Goal: Task Accomplishment & Management: Manage account settings

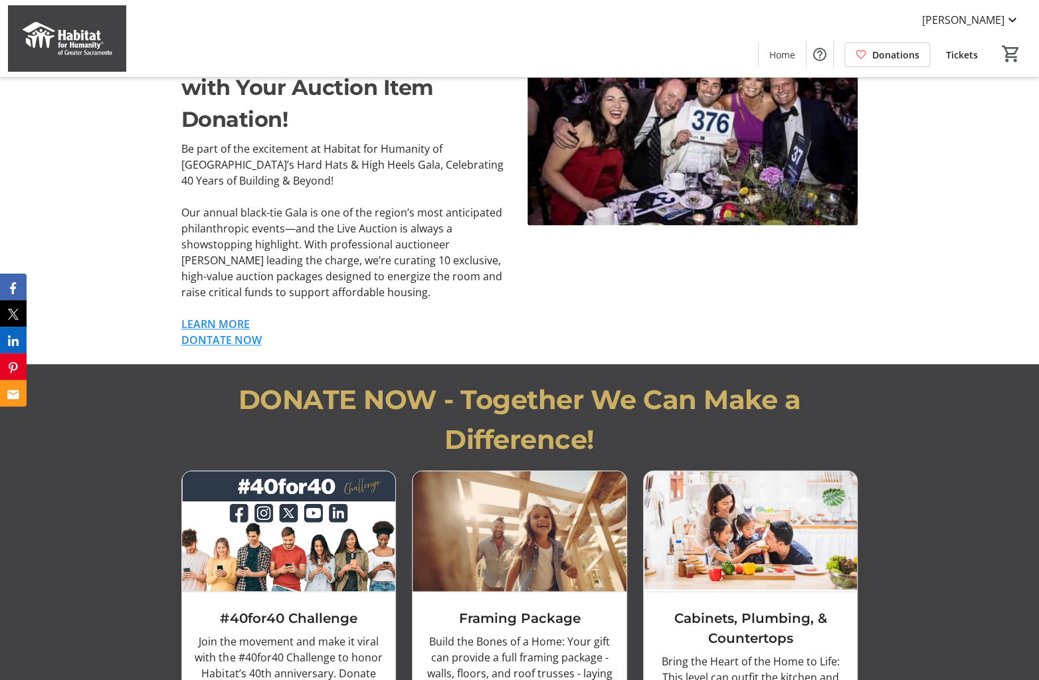
scroll to position [886, 0]
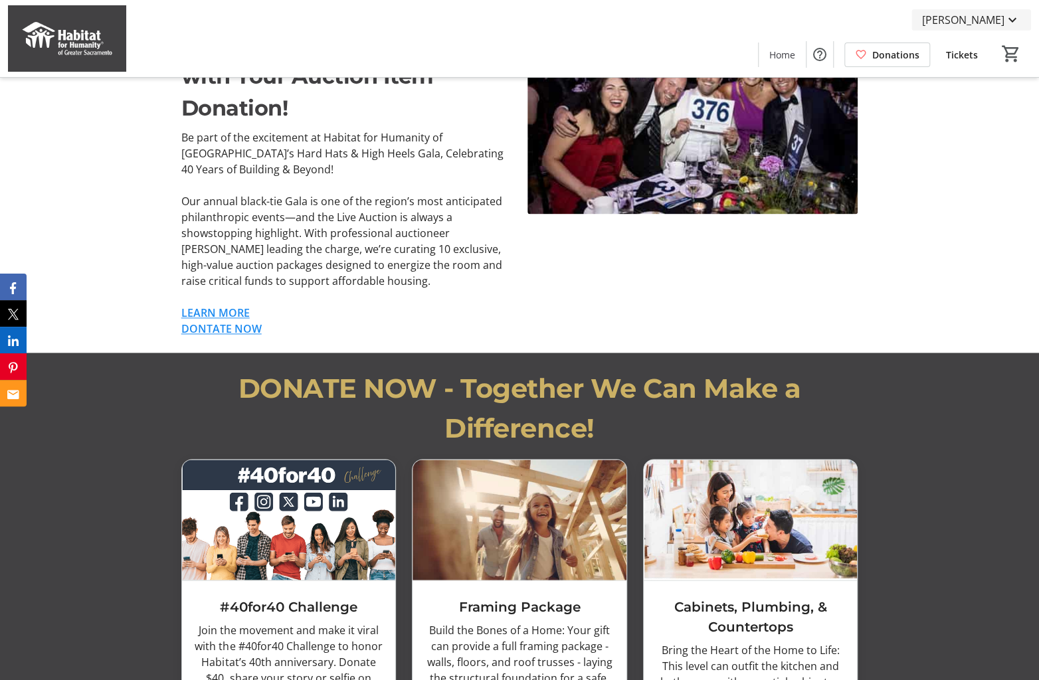
click at [988, 19] on span "[PERSON_NAME]" at bounding box center [963, 20] width 82 height 16
click at [964, 58] on span "My Tickets" at bounding box center [975, 52] width 92 height 16
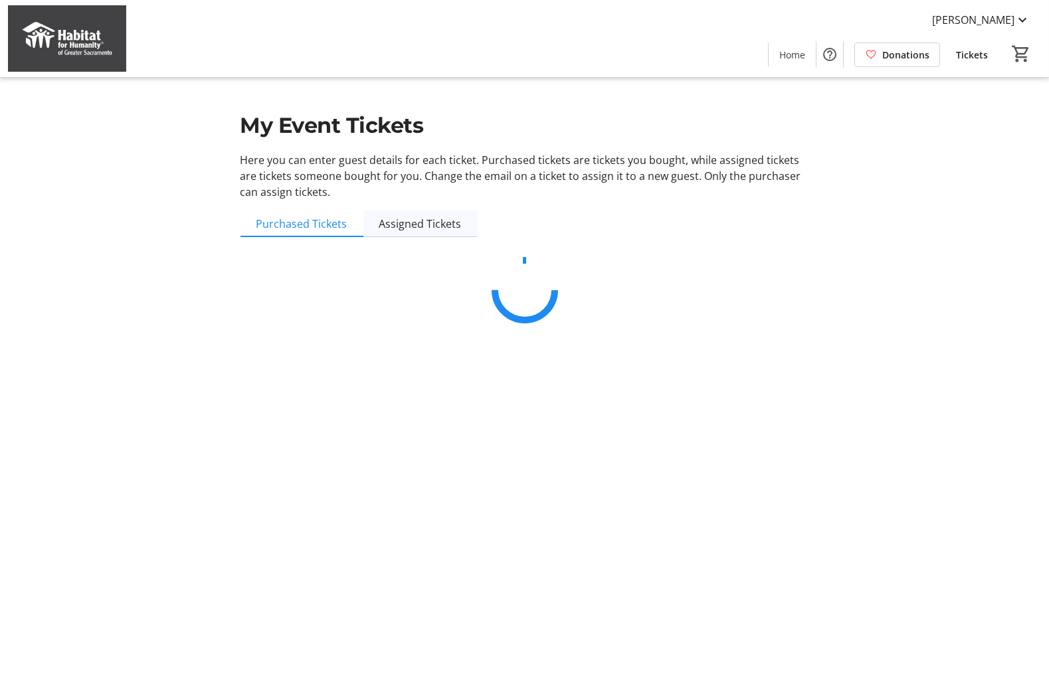
click at [404, 221] on span "Assigned Tickets" at bounding box center [420, 224] width 82 height 11
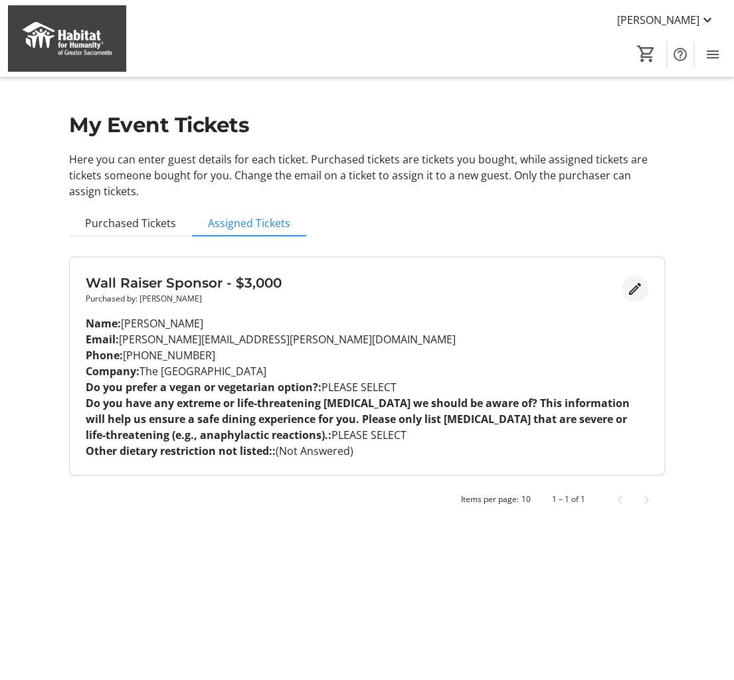
click at [633, 288] on mat-icon "Edit" at bounding box center [635, 289] width 16 height 16
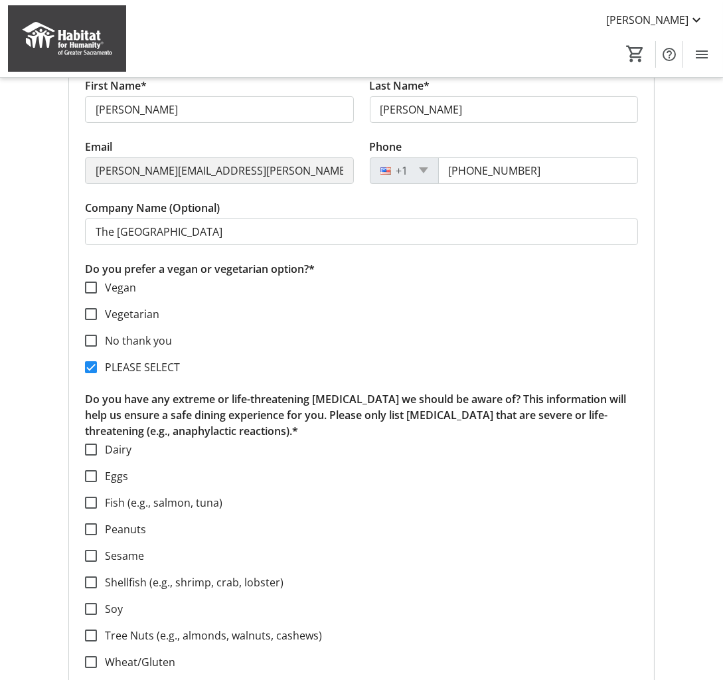
scroll to position [266, 0]
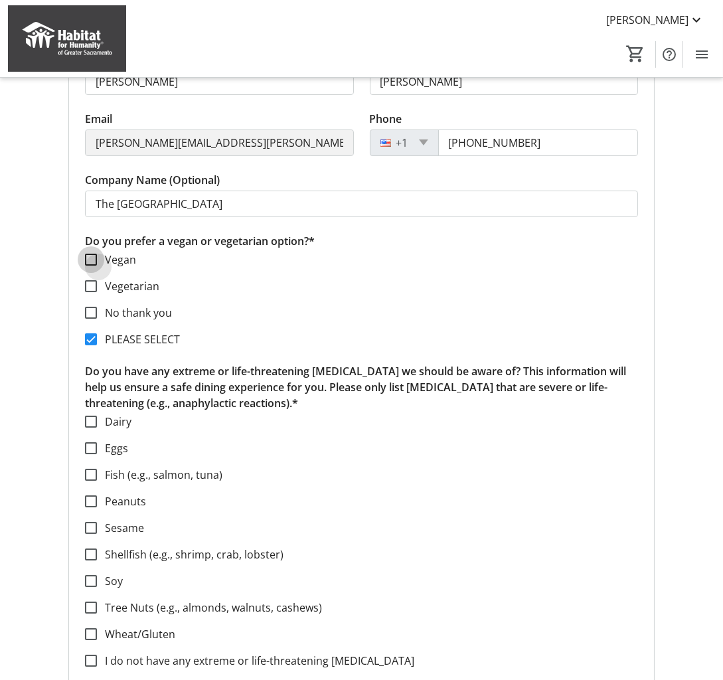
click at [91, 258] on input "Vegan" at bounding box center [91, 260] width 12 height 12
checkbox input "true"
click at [90, 344] on input "PLEASE SELECT" at bounding box center [91, 340] width 12 height 12
checkbox input "false"
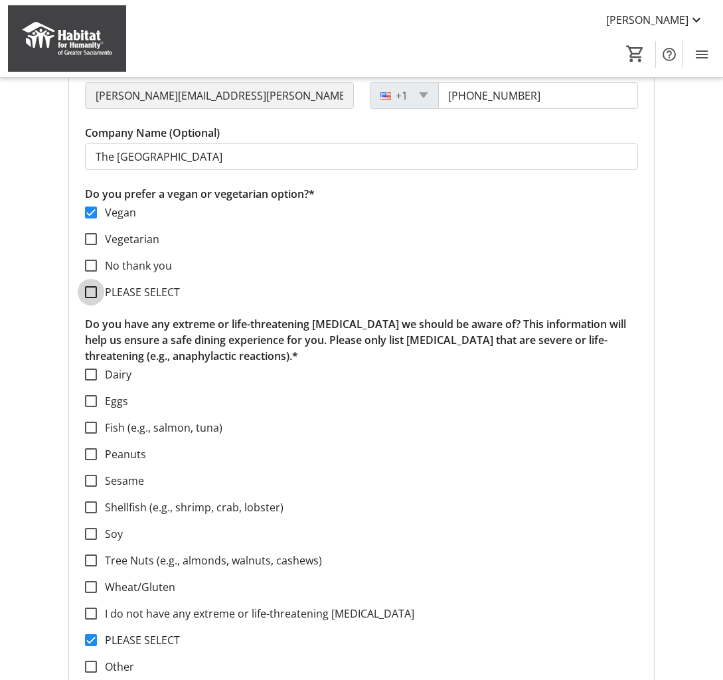
scroll to position [354, 0]
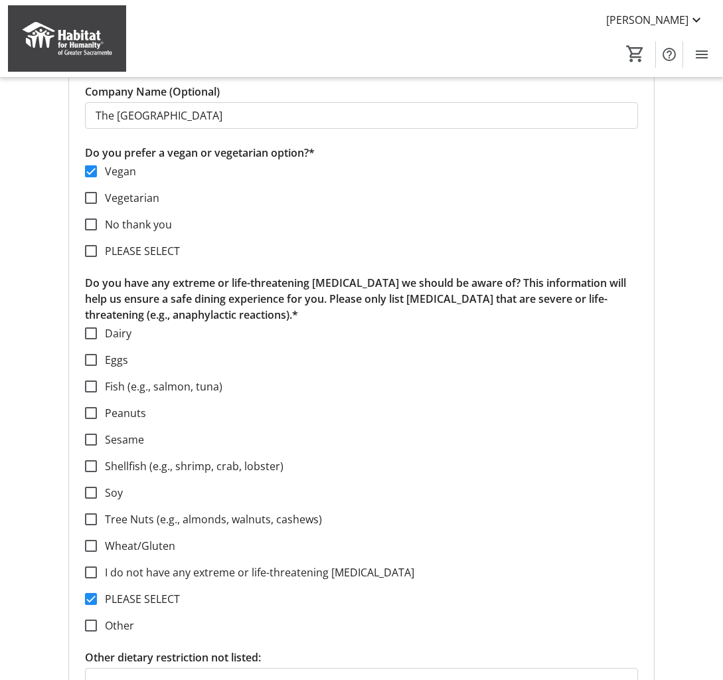
drag, startPoint x: 88, startPoint y: 280, endPoint x: 252, endPoint y: 308, distance: 166.5
click at [252, 308] on p "Do you have any extreme or life-threatening [MEDICAL_DATA] we should be aware o…" at bounding box center [362, 299] width 554 height 48
click at [97, 570] on div at bounding box center [91, 573] width 32 height 32
checkbox input "true"
click at [97, 599] on div at bounding box center [91, 599] width 32 height 32
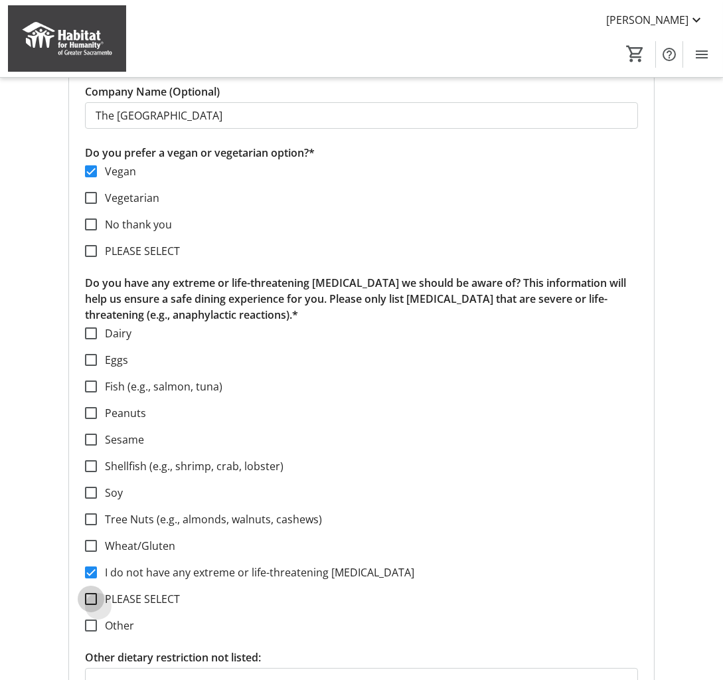
checkbox input "false"
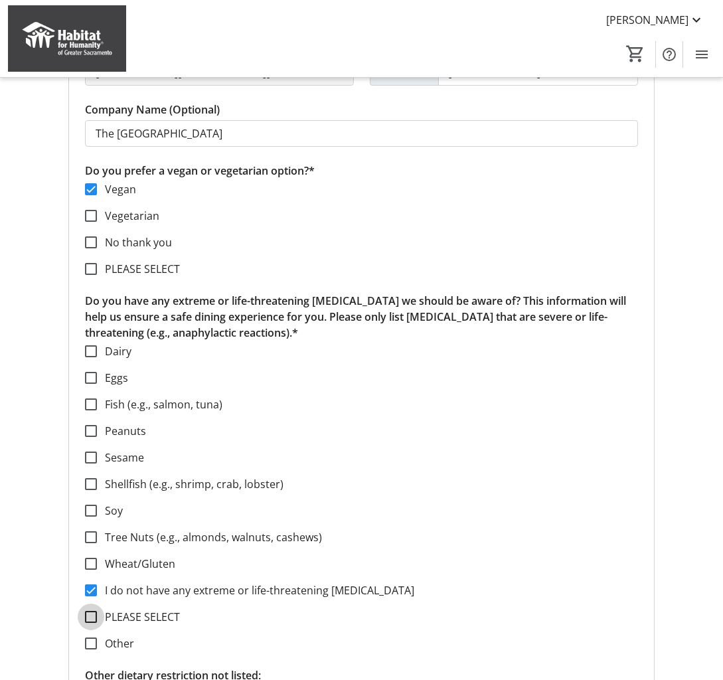
scroll to position [313, 0]
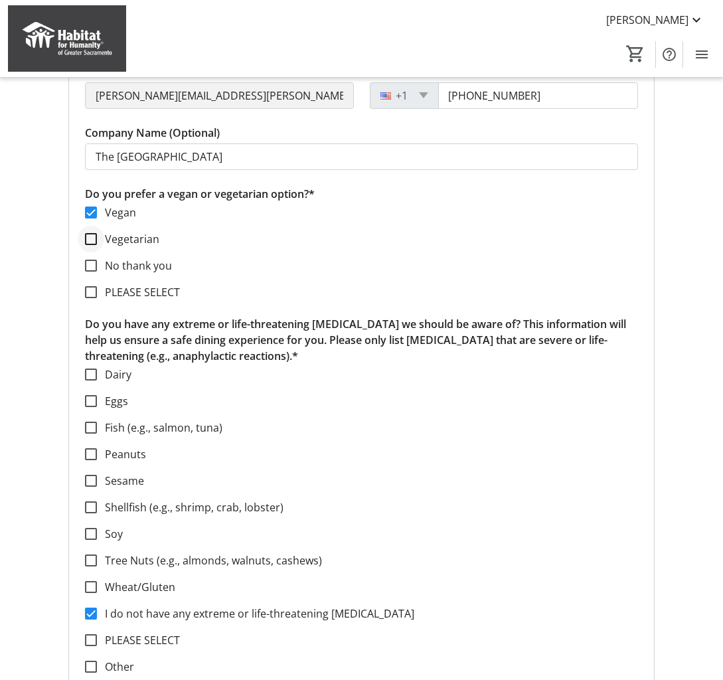
click at [96, 237] on div at bounding box center [91, 239] width 12 height 12
click at [93, 237] on input "Vegetarian" at bounding box center [91, 239] width 12 height 12
click at [92, 239] on input "Vegetarian" at bounding box center [91, 239] width 12 height 12
checkbox input "false"
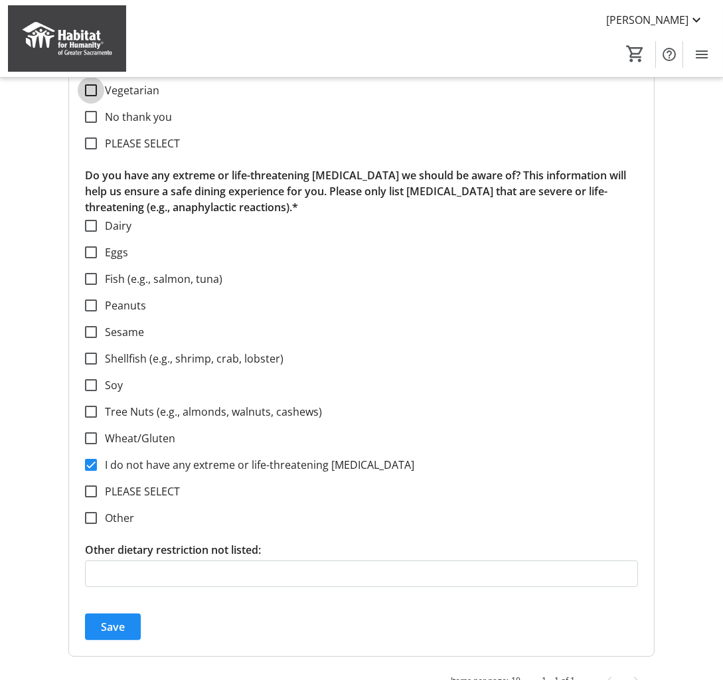
scroll to position [490, 0]
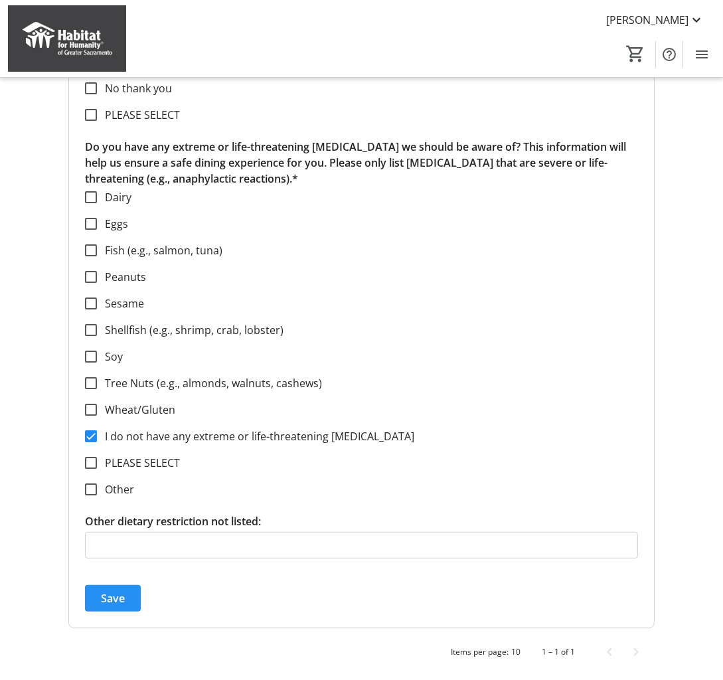
click at [119, 598] on span "Save" at bounding box center [113, 599] width 24 height 16
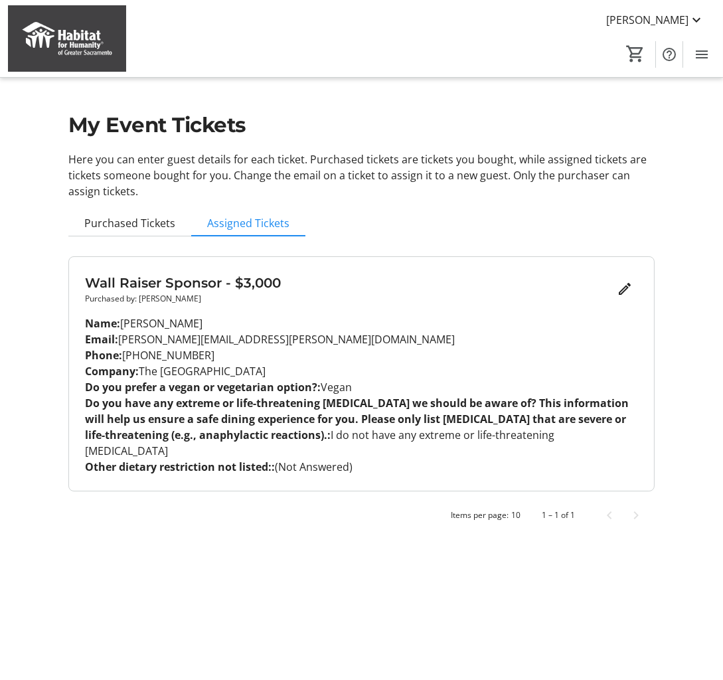
scroll to position [0, 0]
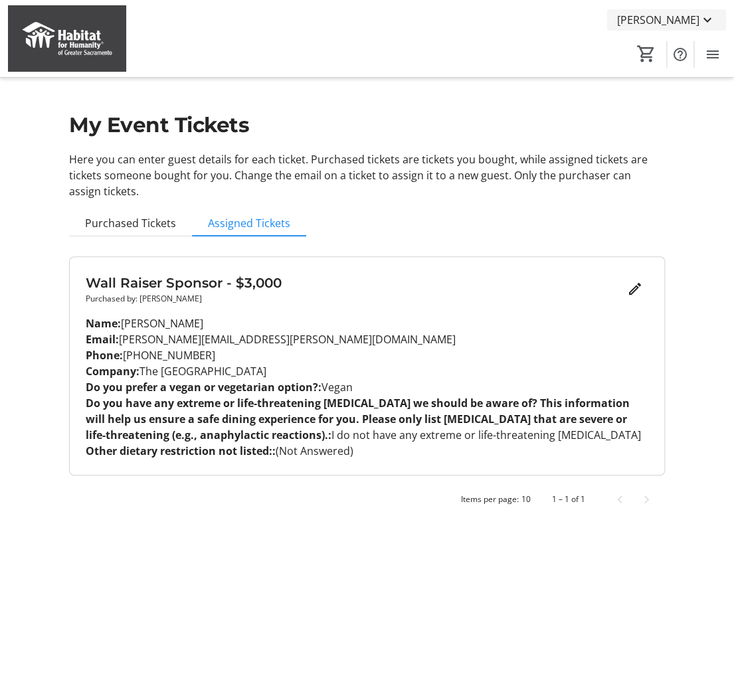
click at [692, 25] on span "[PERSON_NAME]" at bounding box center [658, 20] width 82 height 16
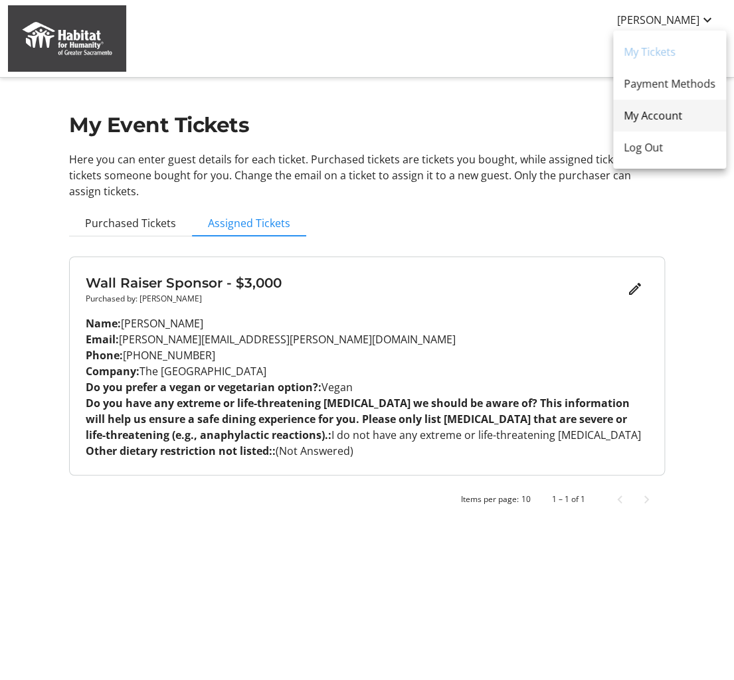
click at [679, 117] on span "My Account" at bounding box center [670, 116] width 92 height 16
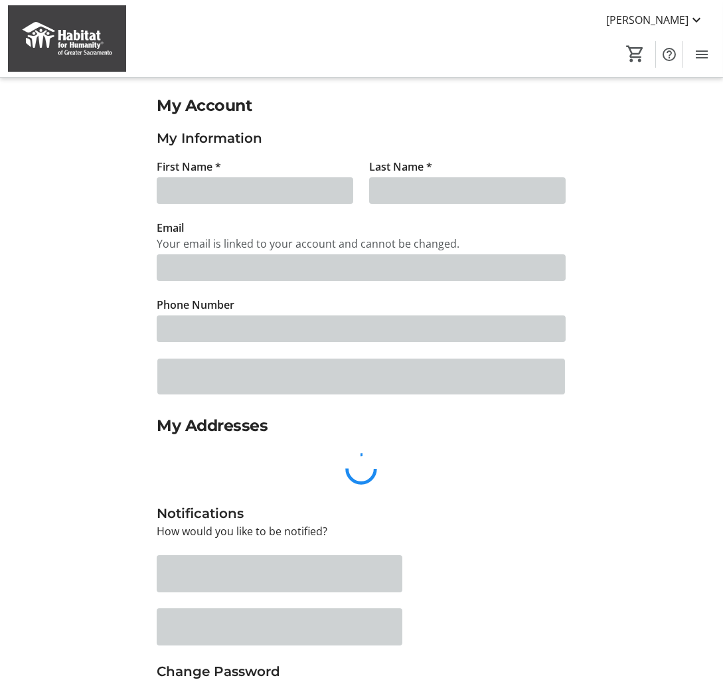
type input "[PERSON_NAME]"
type input "[PERSON_NAME][EMAIL_ADDRESS][PERSON_NAME][DOMAIN_NAME]"
type input "[PHONE_NUMBER]"
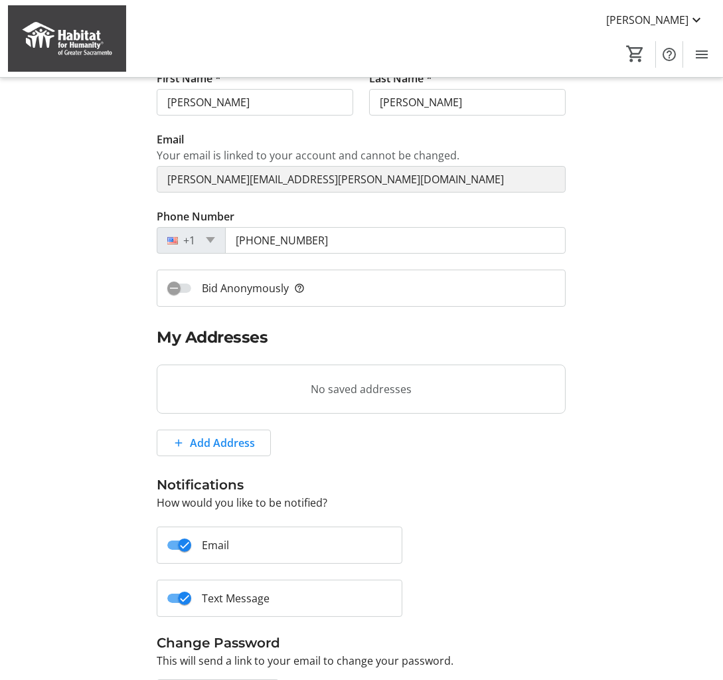
scroll to position [171, 0]
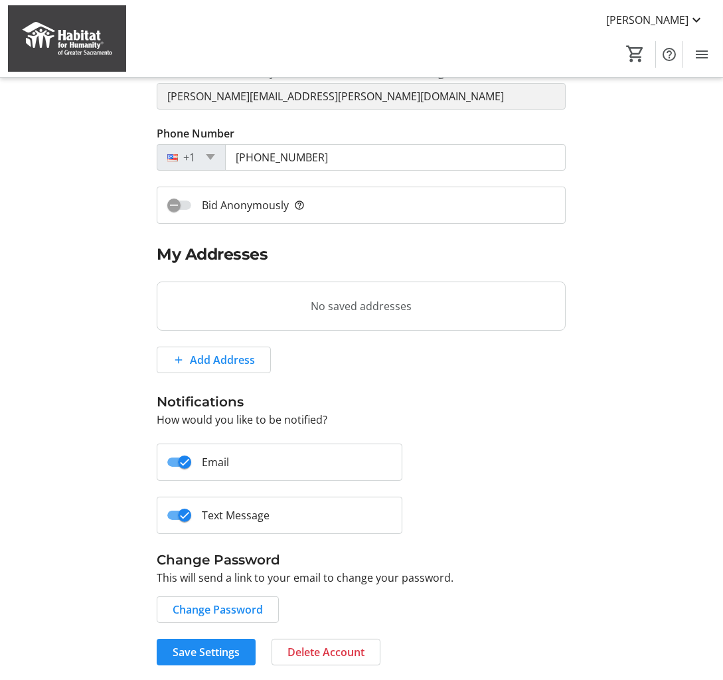
click at [224, 606] on span "Change Password" at bounding box center [218, 610] width 90 height 16
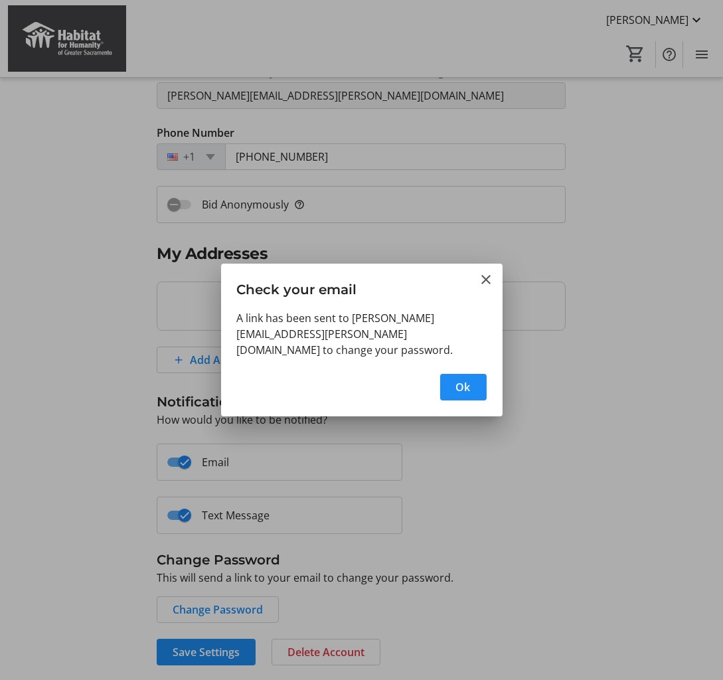
scroll to position [0, 0]
click at [454, 393] on span "button" at bounding box center [463, 387] width 47 height 32
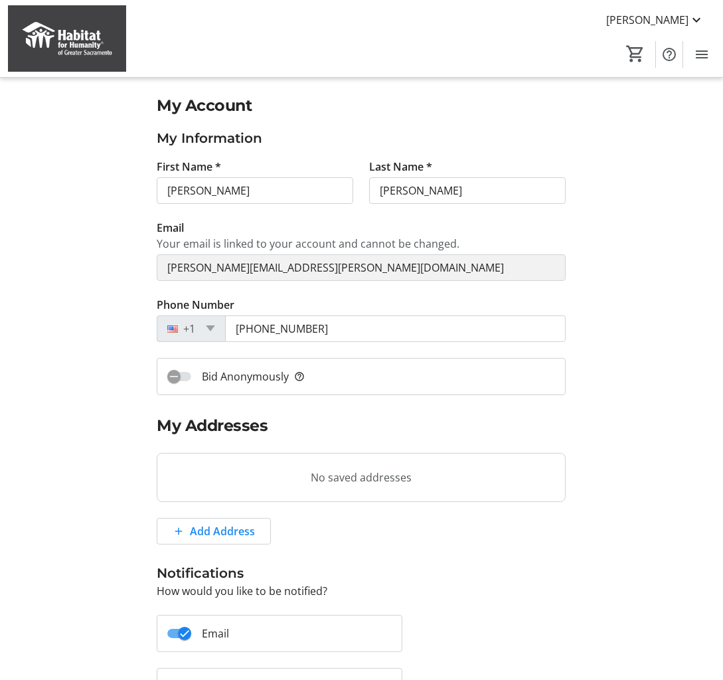
scroll to position [171, 0]
